Goal: Information Seeking & Learning: Learn about a topic

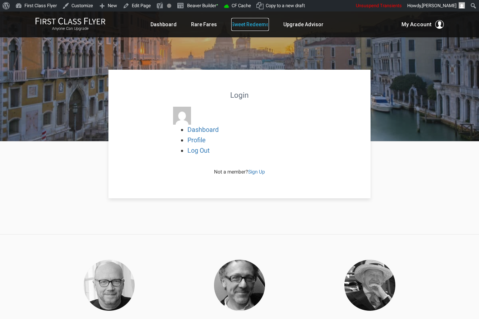
click at [261, 27] on link "Sweet Redeems" at bounding box center [250, 24] width 38 height 13
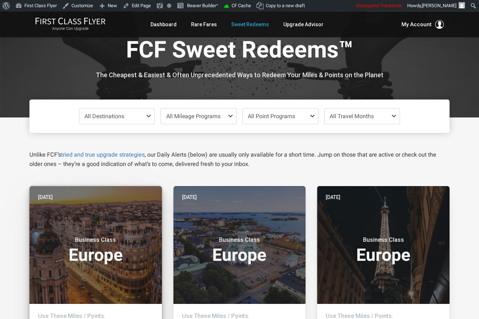
scroll to position [109, 0]
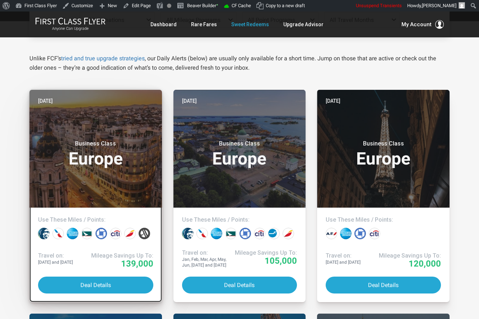
click at [114, 160] on h3 "Business Class Europe" at bounding box center [95, 153] width 115 height 27
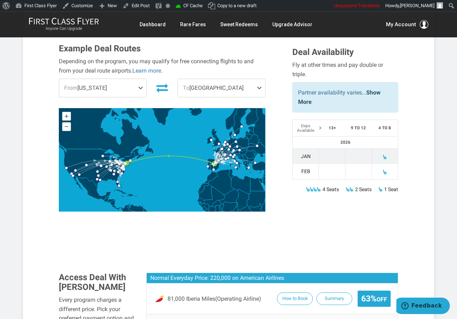
scroll to position [241, 0]
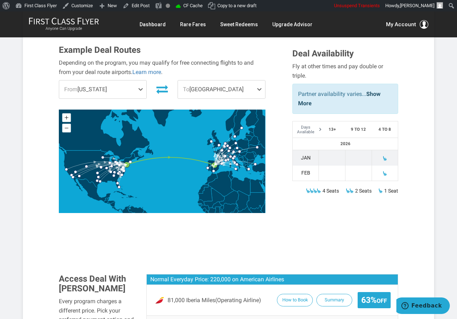
click at [225, 80] on span "To Madrid" at bounding box center [221, 89] width 87 height 18
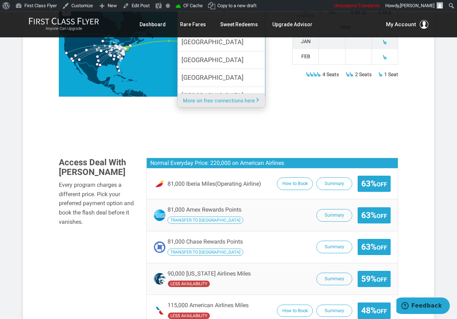
scroll to position [379, 0]
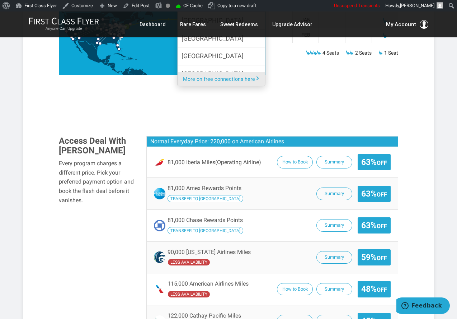
click at [273, 184] on div "81,000 Amex Rewards Points Transfer to Iberia Summary 63% Off" at bounding box center [272, 194] width 251 height 32
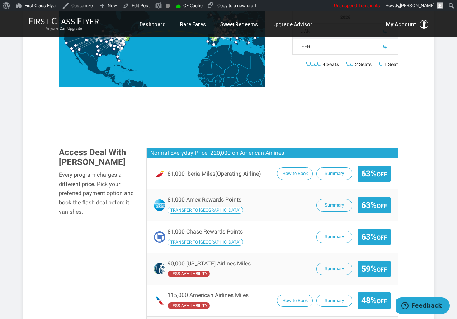
scroll to position [132, 0]
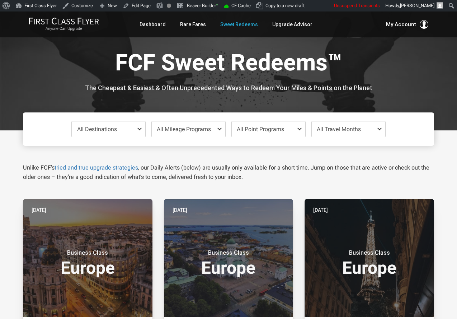
scroll to position [109, 0]
